Goal: Task Accomplishment & Management: Manage account settings

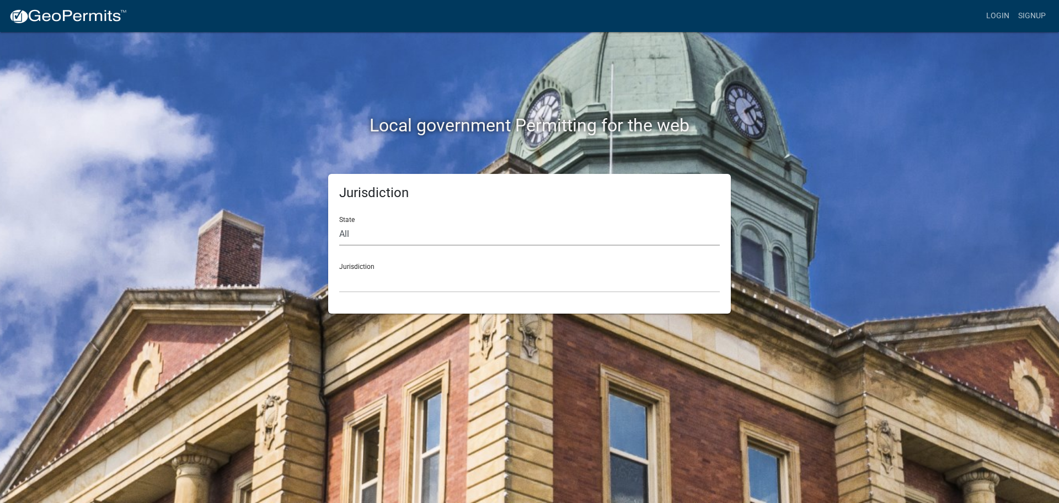
click at [365, 236] on select "All [US_STATE] [US_STATE] [US_STATE] [US_STATE] [US_STATE] [US_STATE] [US_STATE…" at bounding box center [529, 234] width 381 height 23
select select "[US_STATE]"
click at [339, 223] on select "All [US_STATE] [US_STATE] [US_STATE] [US_STATE] [US_STATE] [US_STATE] [US_STATE…" at bounding box center [529, 234] width 381 height 23
click at [365, 270] on select "City of [GEOGRAPHIC_DATA], [US_STATE] City of [GEOGRAPHIC_DATA], [US_STATE] Cit…" at bounding box center [529, 281] width 381 height 23
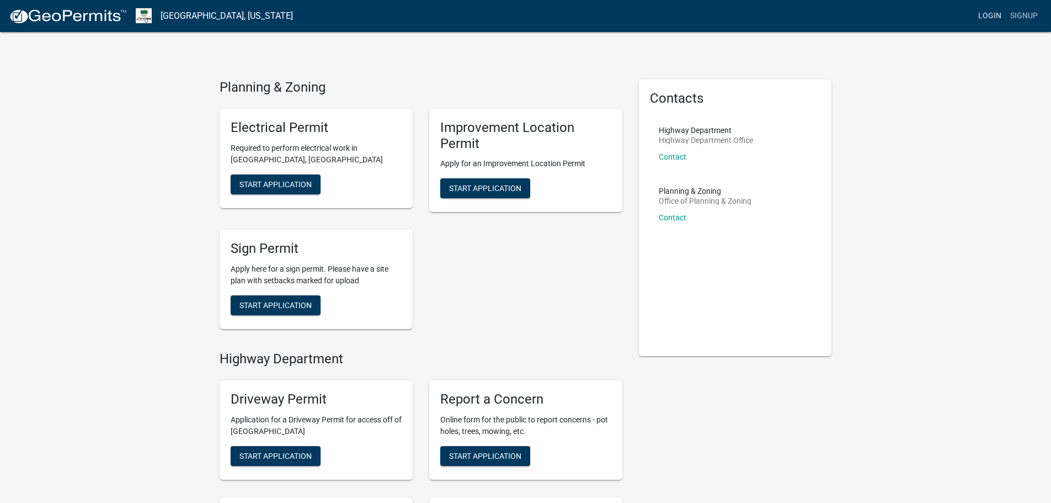
click at [986, 12] on link "Login" at bounding box center [990, 16] width 32 height 21
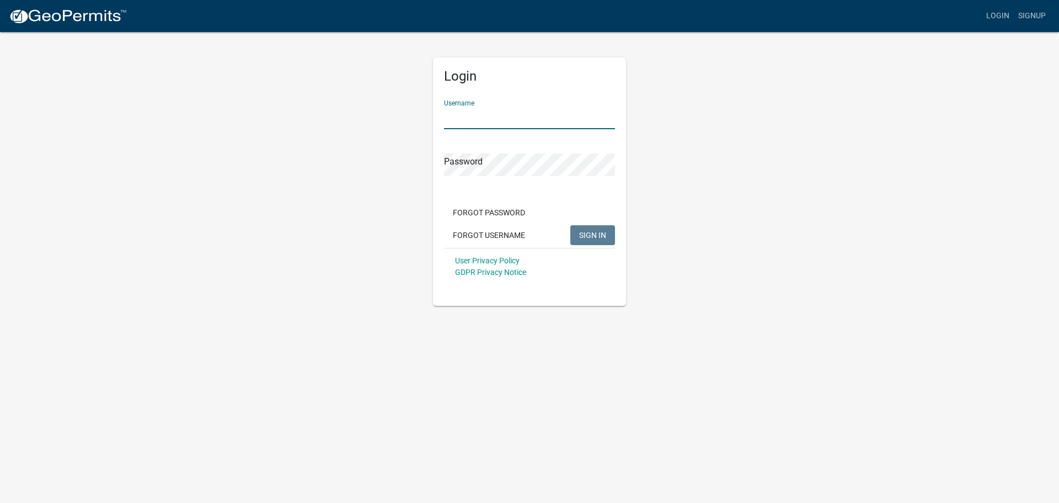
click at [531, 123] on input "Username" at bounding box center [529, 118] width 171 height 23
type input "bhamilton"
click at [571, 225] on button "SIGN IN" at bounding box center [593, 235] width 45 height 20
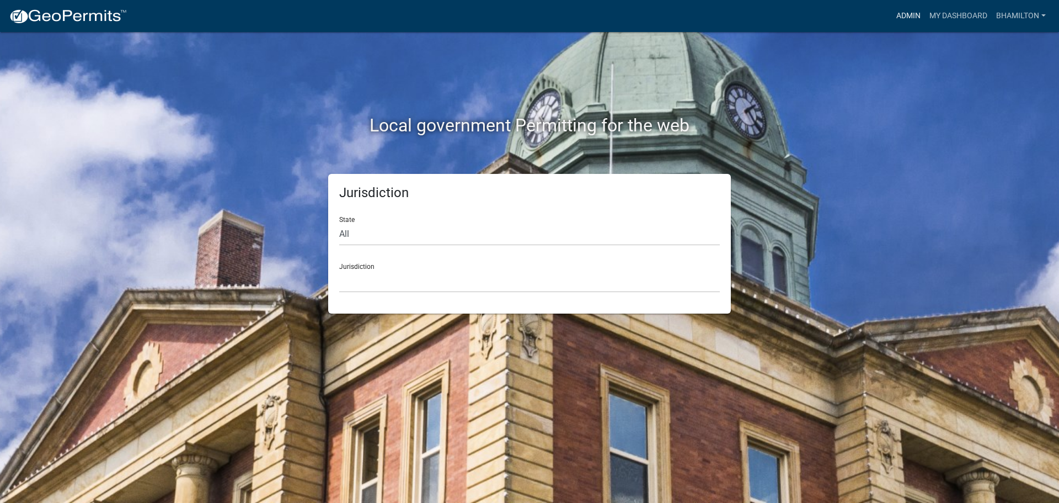
click at [915, 17] on link "Admin" at bounding box center [908, 16] width 33 height 21
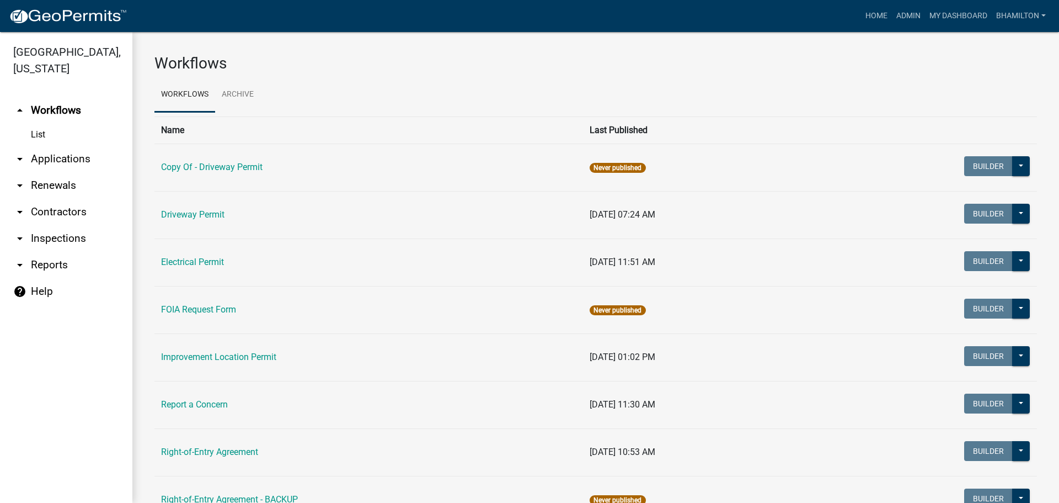
click at [70, 162] on link "arrow_drop_down Applications" at bounding box center [66, 159] width 132 height 26
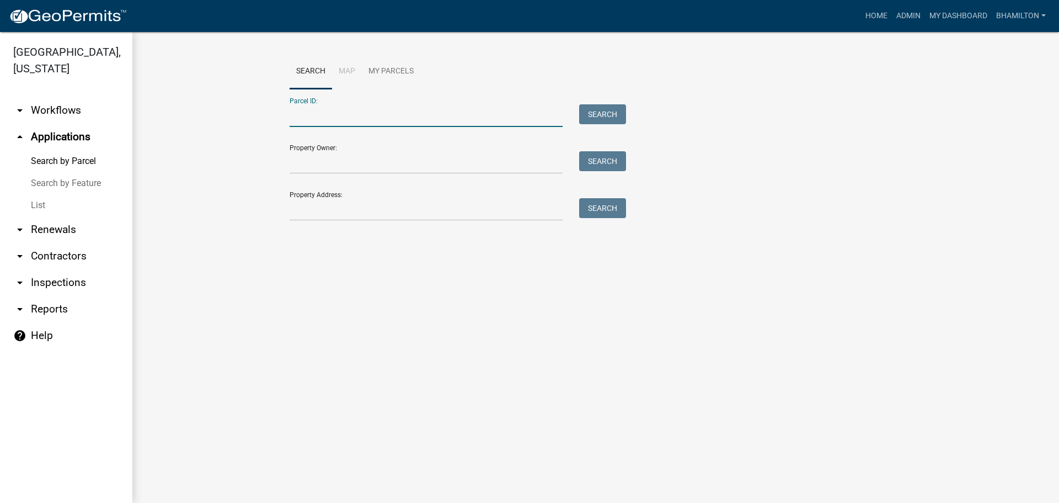
click at [296, 111] on input "Parcel ID:" at bounding box center [426, 115] width 273 height 23
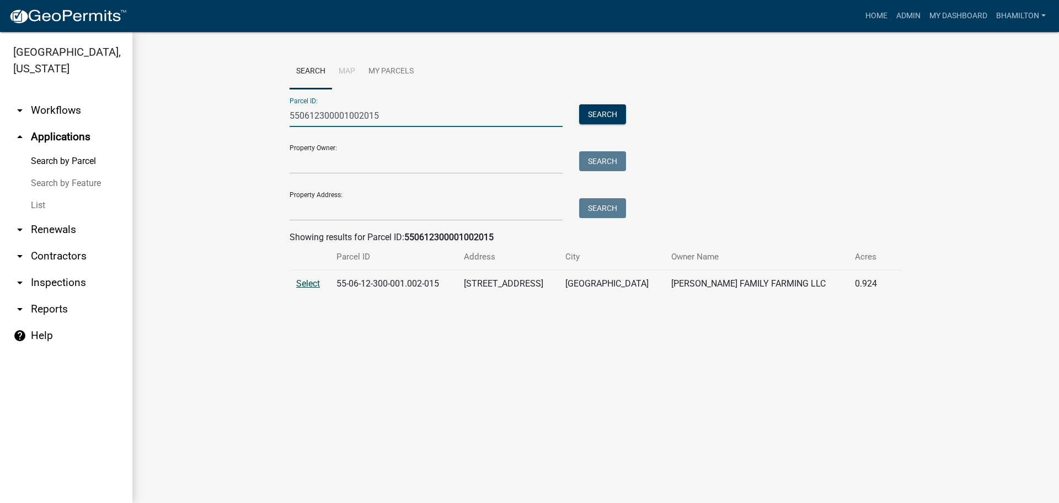
type input "550612300001002015"
click at [311, 284] on span "Select" at bounding box center [308, 283] width 24 height 10
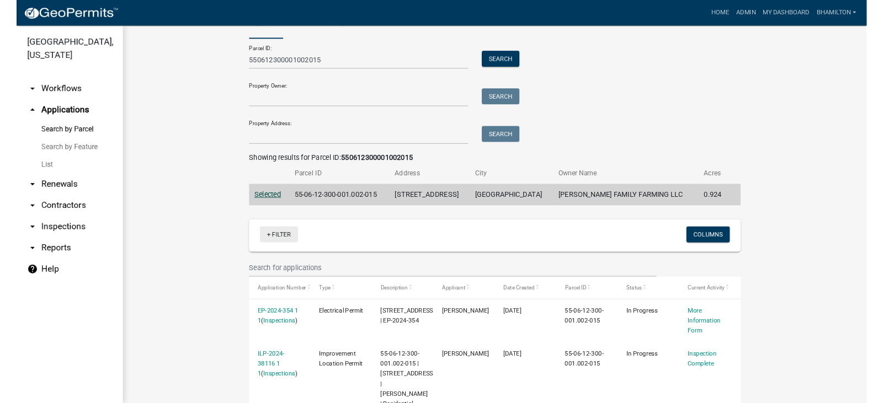
scroll to position [135, 0]
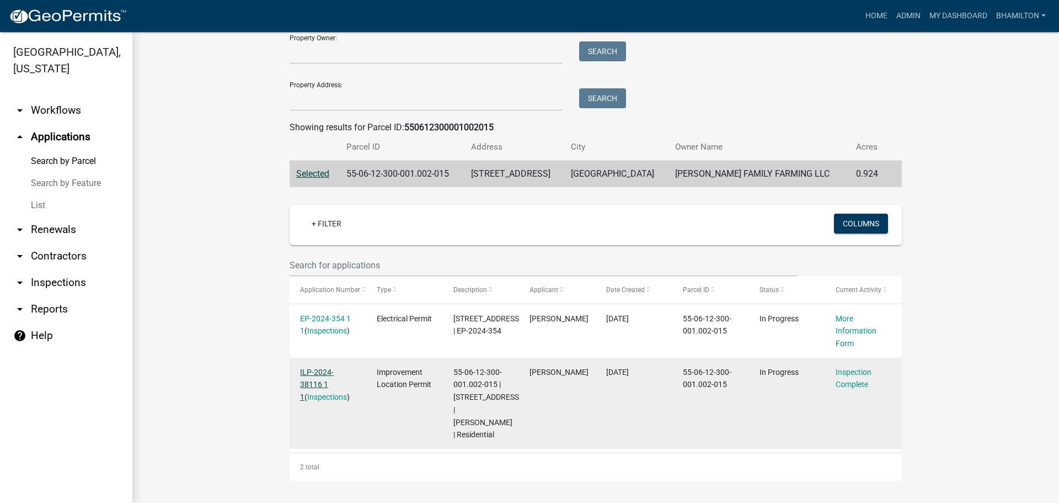
click at [334, 368] on link "ILP-2024-38116 1 1" at bounding box center [317, 385] width 34 height 34
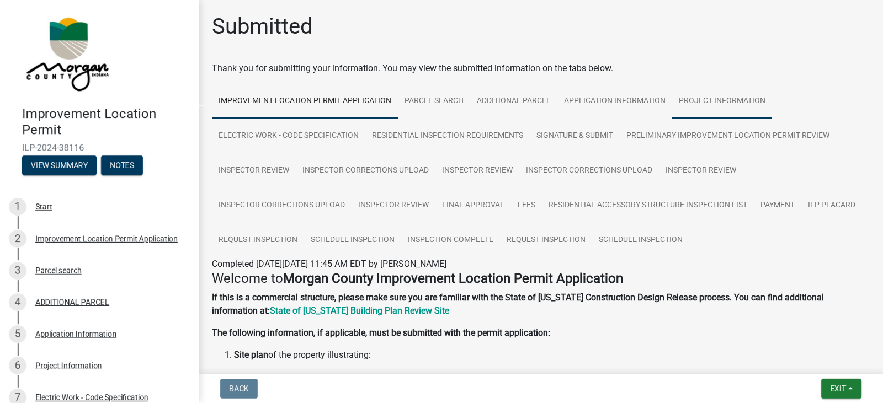
click at [695, 99] on link "Project Information" at bounding box center [722, 101] width 100 height 35
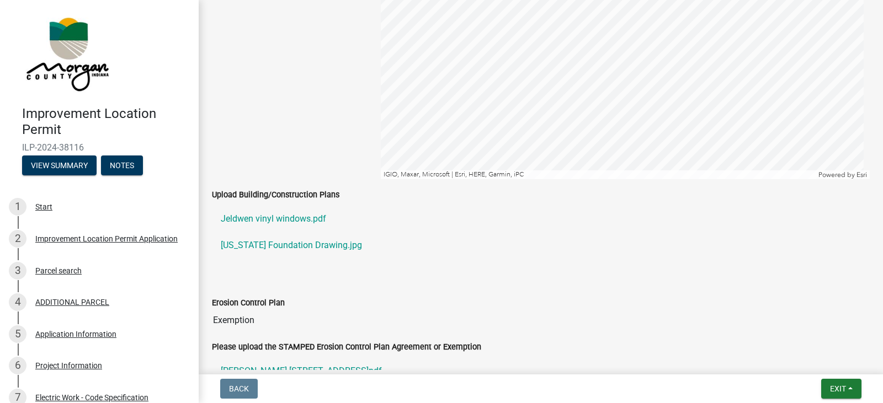
scroll to position [1821, 0]
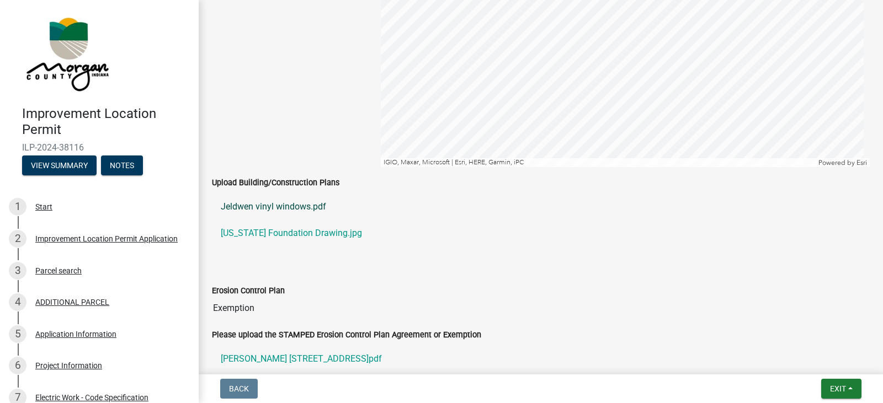
click at [301, 208] on link "Jeldwen vinyl windows.pdf" at bounding box center [541, 207] width 658 height 26
click at [296, 236] on link "[US_STATE] Foundation Drawing.jpg" at bounding box center [541, 233] width 658 height 26
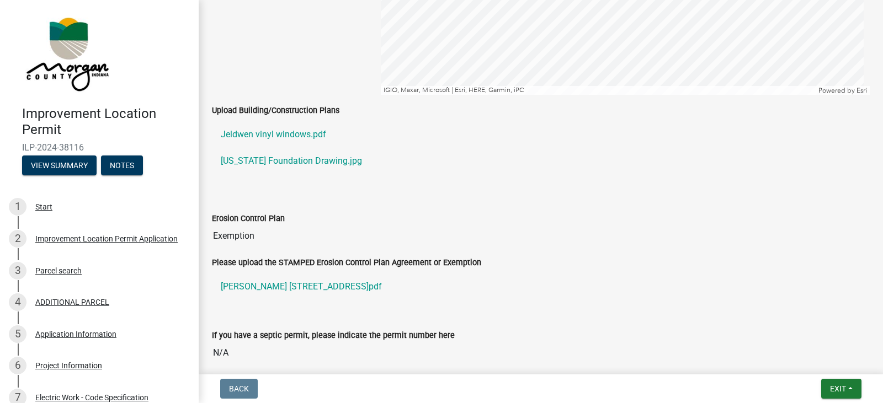
scroll to position [2042, 0]
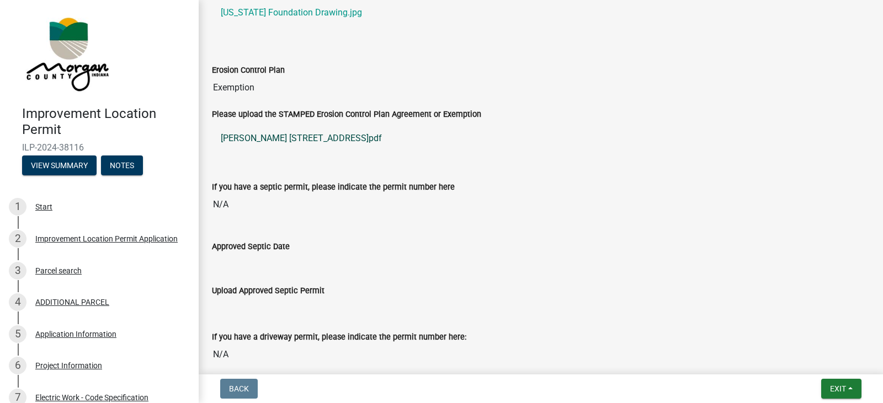
click at [319, 135] on link "[PERSON_NAME] [STREET_ADDRESS]pdf" at bounding box center [541, 138] width 658 height 26
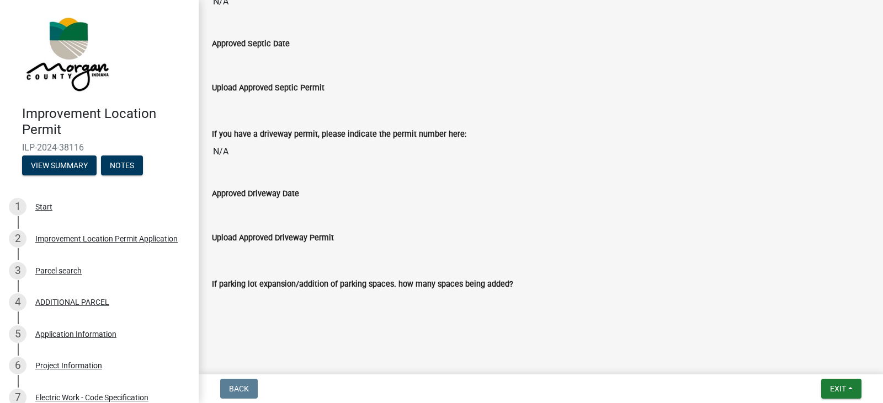
scroll to position [2261, 0]
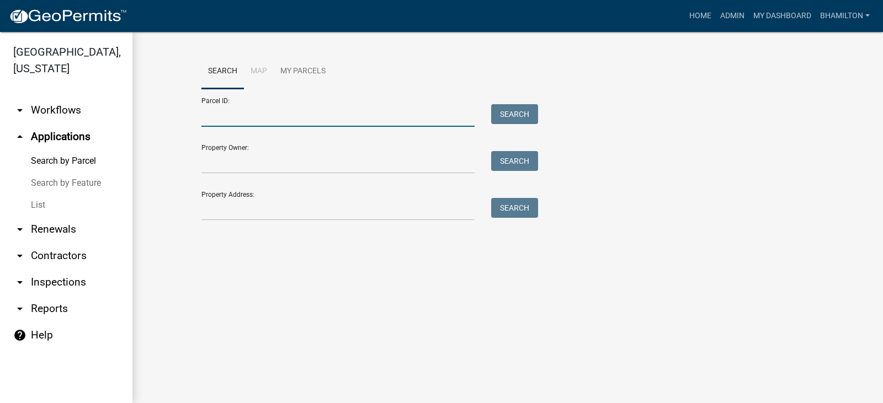
click at [256, 115] on input "Parcel ID:" at bounding box center [337, 115] width 273 height 23
paste input "55-06-03-400-001.002-015"
type input "55-06-03-400-001.002-015"
click at [523, 113] on button "Search" at bounding box center [514, 114] width 47 height 20
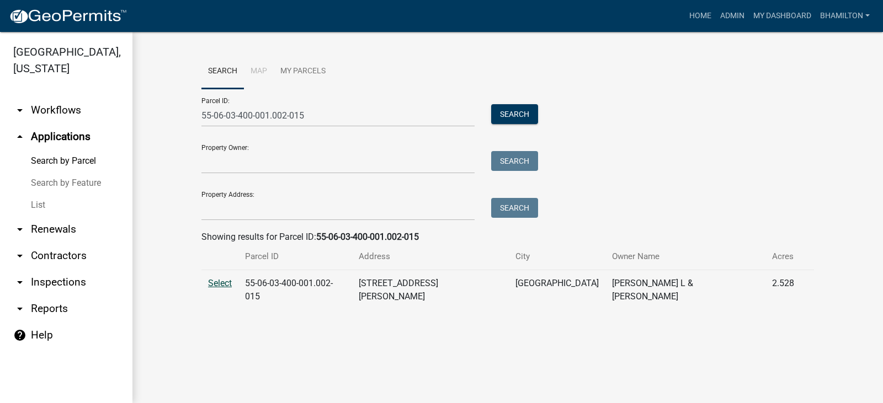
click at [221, 279] on span "Select" at bounding box center [220, 283] width 24 height 10
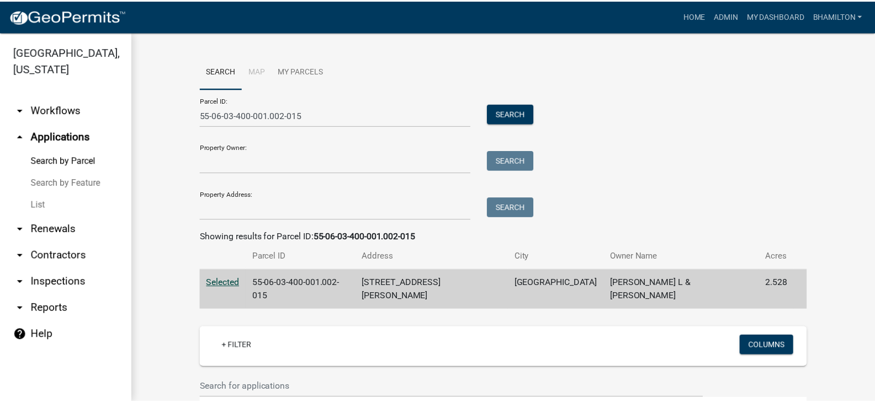
scroll to position [156, 0]
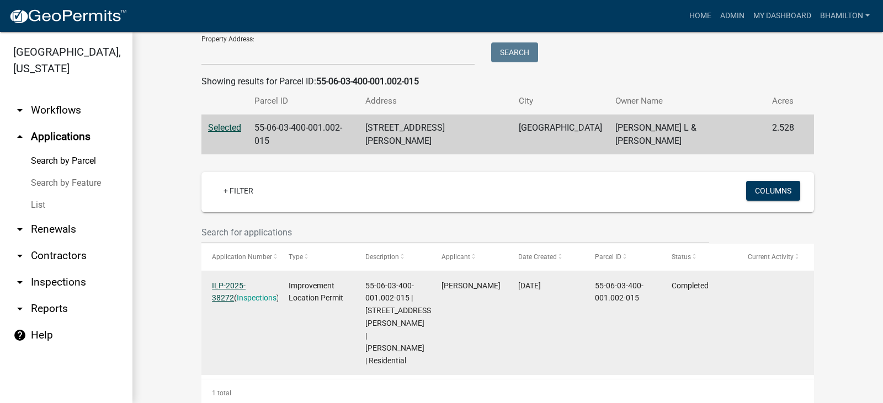
click at [246, 281] on link "ILP-2025-38272" at bounding box center [229, 292] width 34 height 22
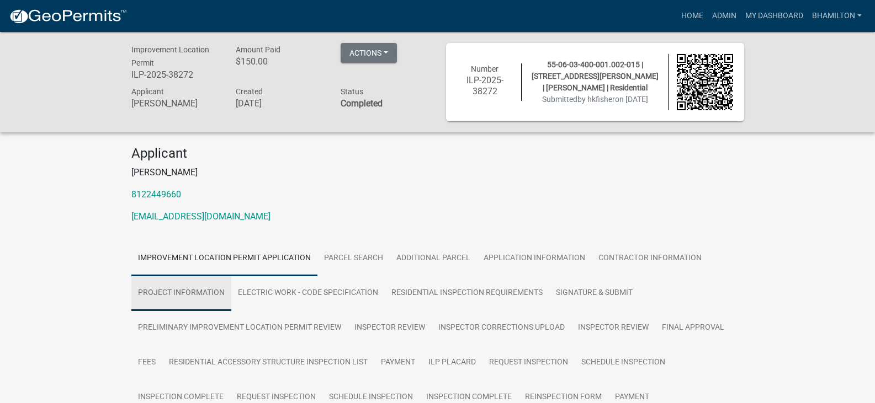
click at [216, 293] on link "Project Information" at bounding box center [181, 293] width 100 height 35
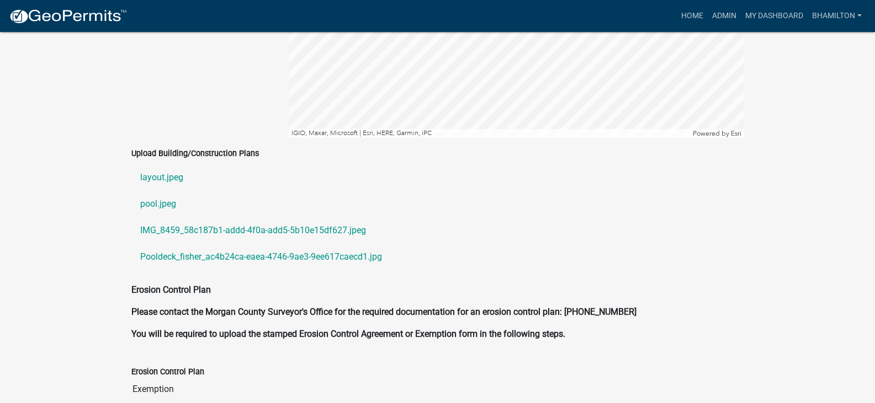
scroll to position [2373, 0]
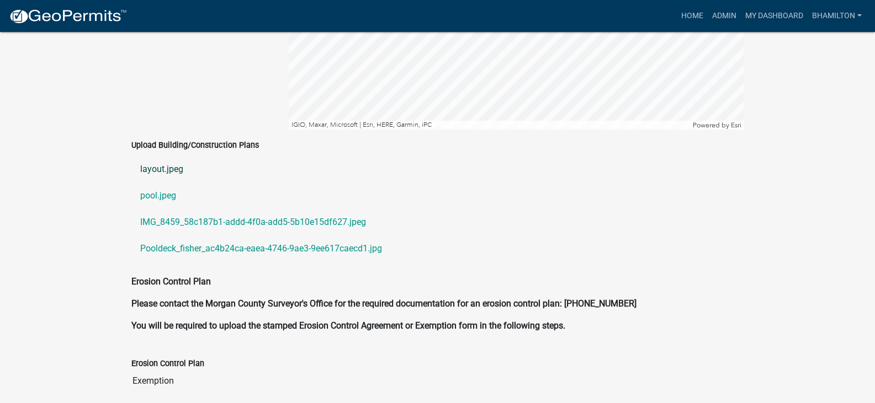
click at [162, 158] on link "layout.jpeg" at bounding box center [437, 169] width 613 height 26
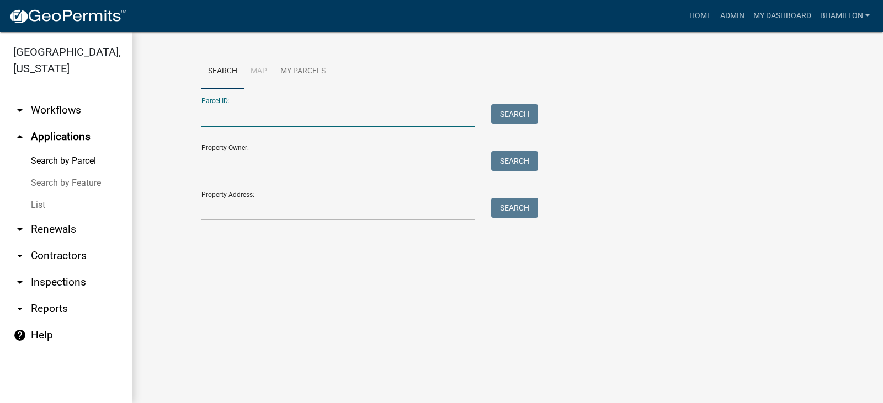
click at [205, 114] on input "Parcel ID:" at bounding box center [337, 115] width 273 height 23
click at [844, 13] on link "bhamilton" at bounding box center [845, 16] width 58 height 21
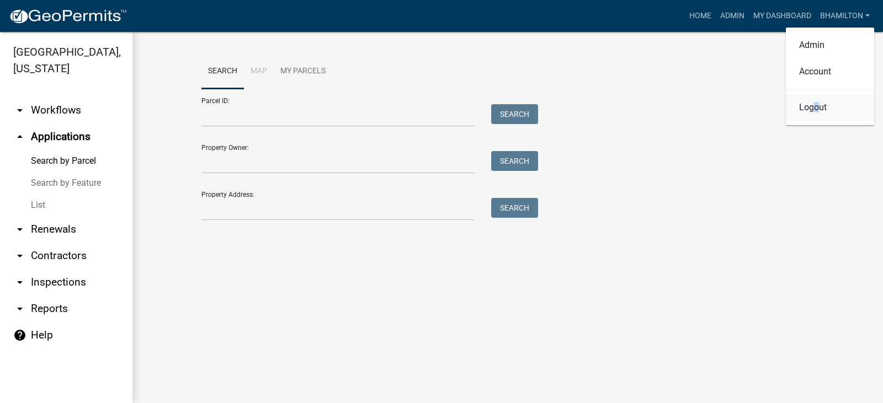
click at [816, 108] on link "Logout" at bounding box center [830, 107] width 88 height 26
